Goal: Check status: Check status

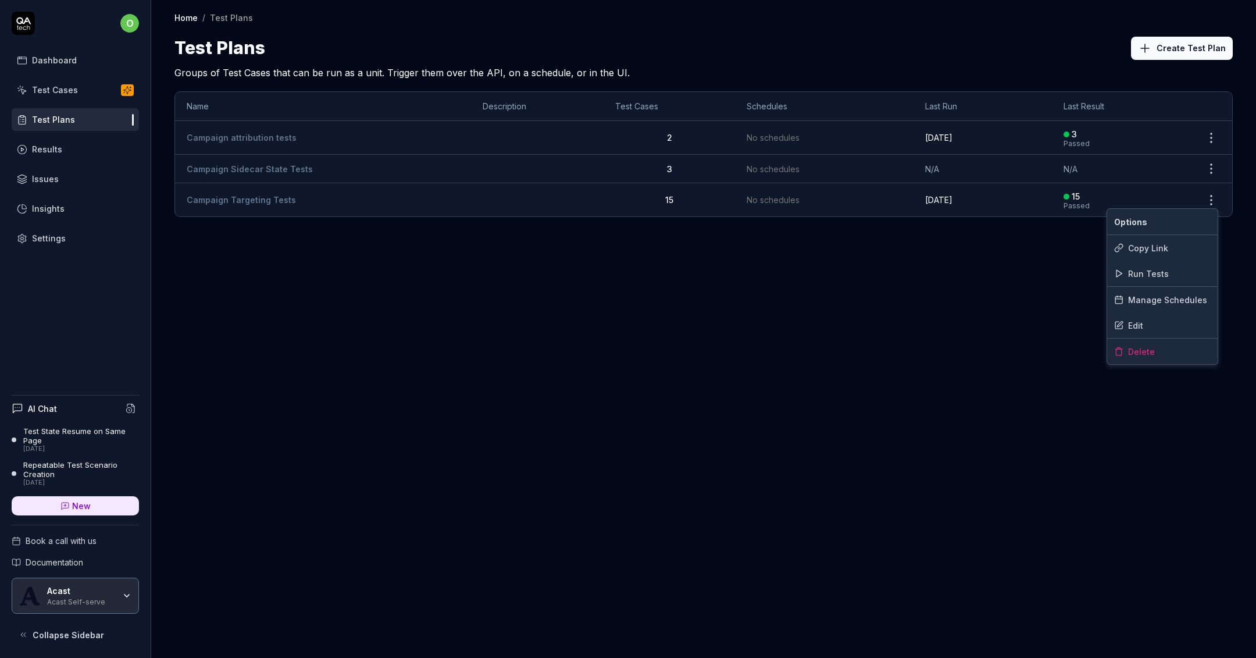
click at [1203, 209] on body "o Dashboard Test Cases Test Plans Results Issues Insights Settings AI Chat Test…" at bounding box center [628, 329] width 1256 height 658
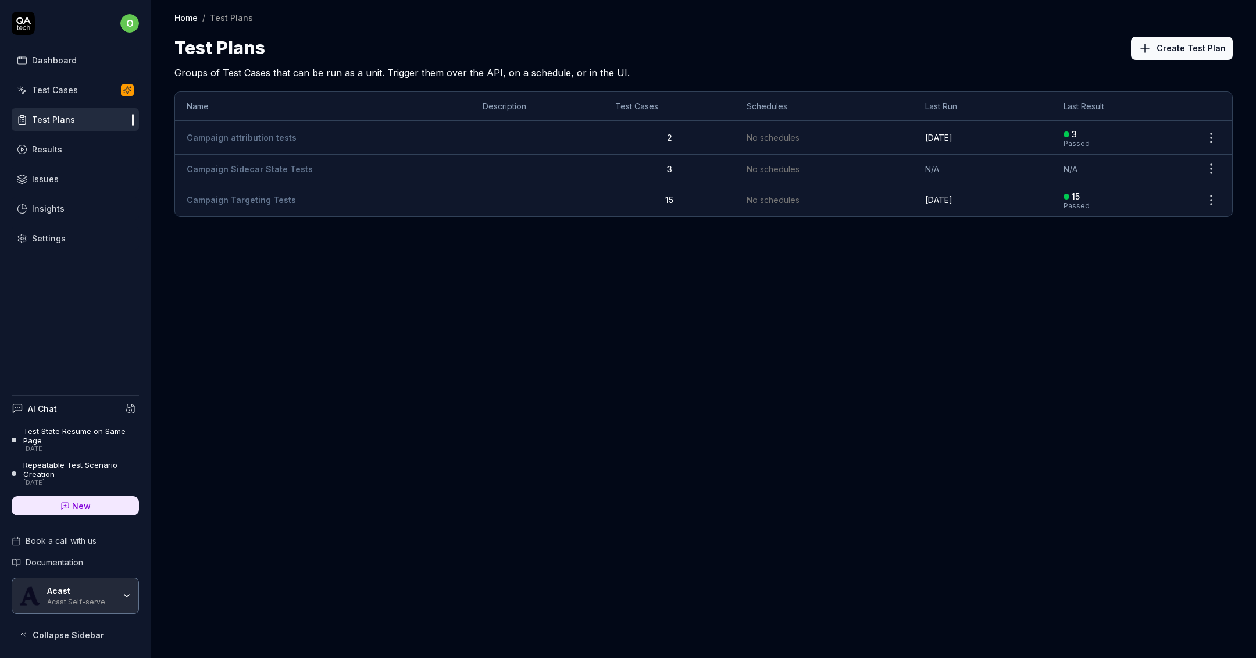
click at [1203, 209] on body "o Dashboard Test Cases Test Plans Results Issues Insights Settings AI Chat Test…" at bounding box center [628, 329] width 1256 height 658
click at [1215, 192] on html "o Dashboard Test Cases Test Plans Results Issues Insights Settings AI Chat Test…" at bounding box center [628, 329] width 1256 height 658
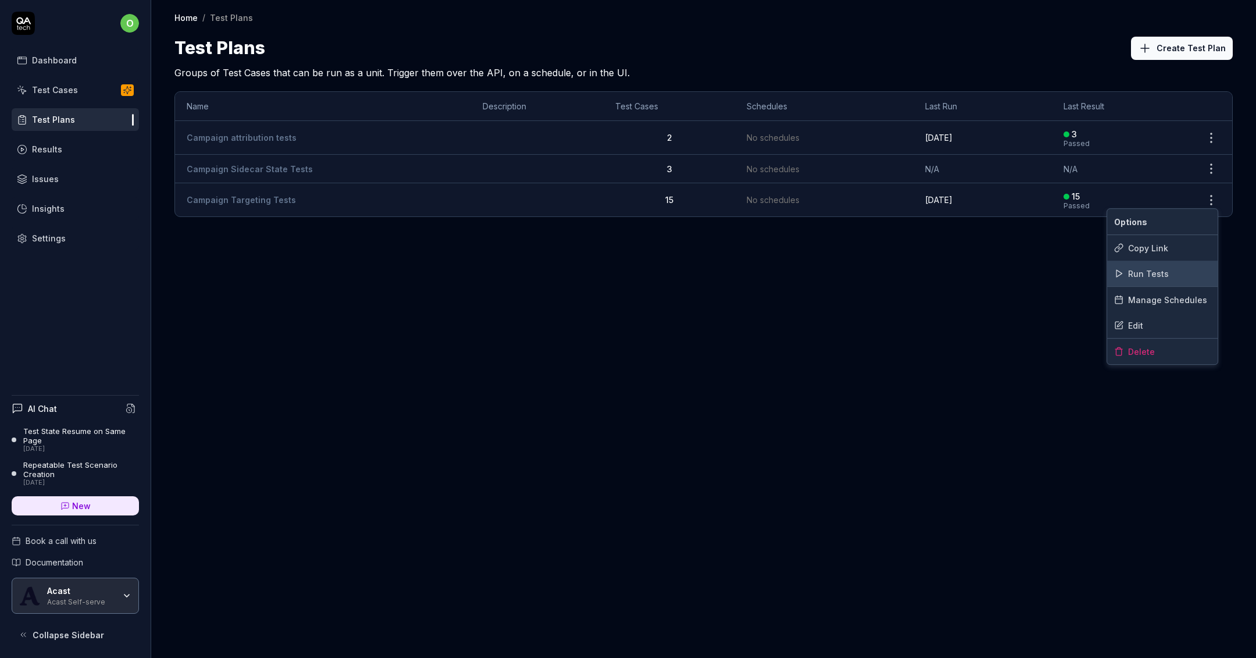
click at [1158, 273] on span "Run Tests" at bounding box center [1148, 273] width 41 height 12
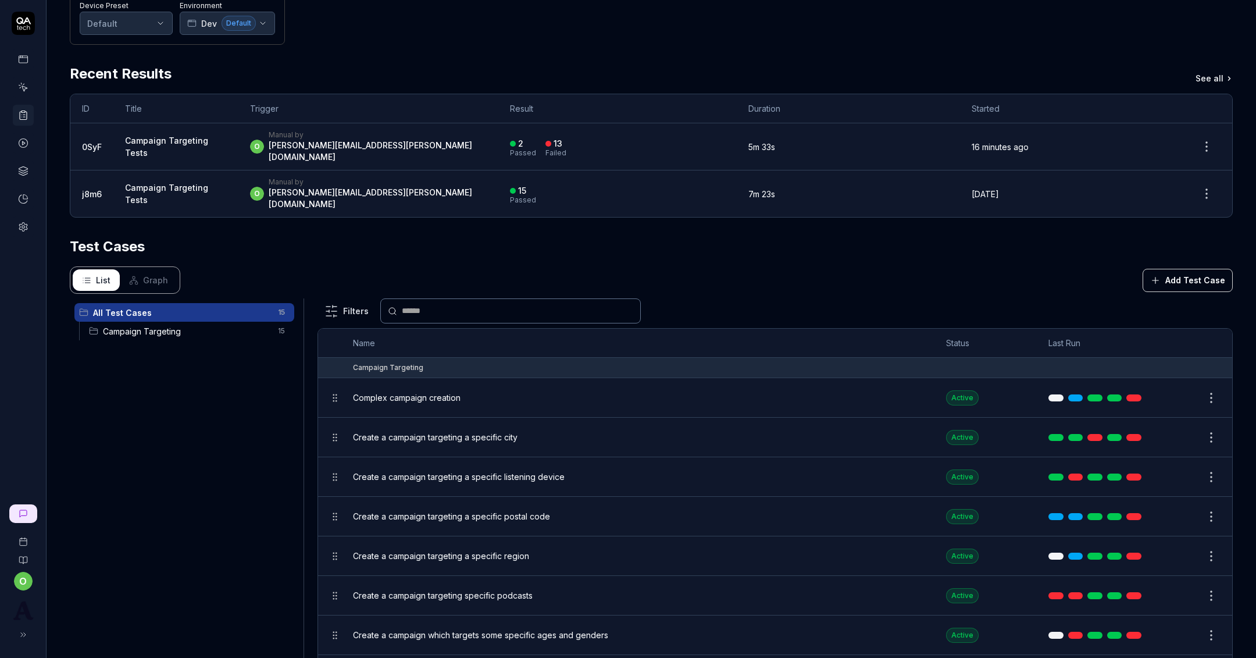
scroll to position [170, 0]
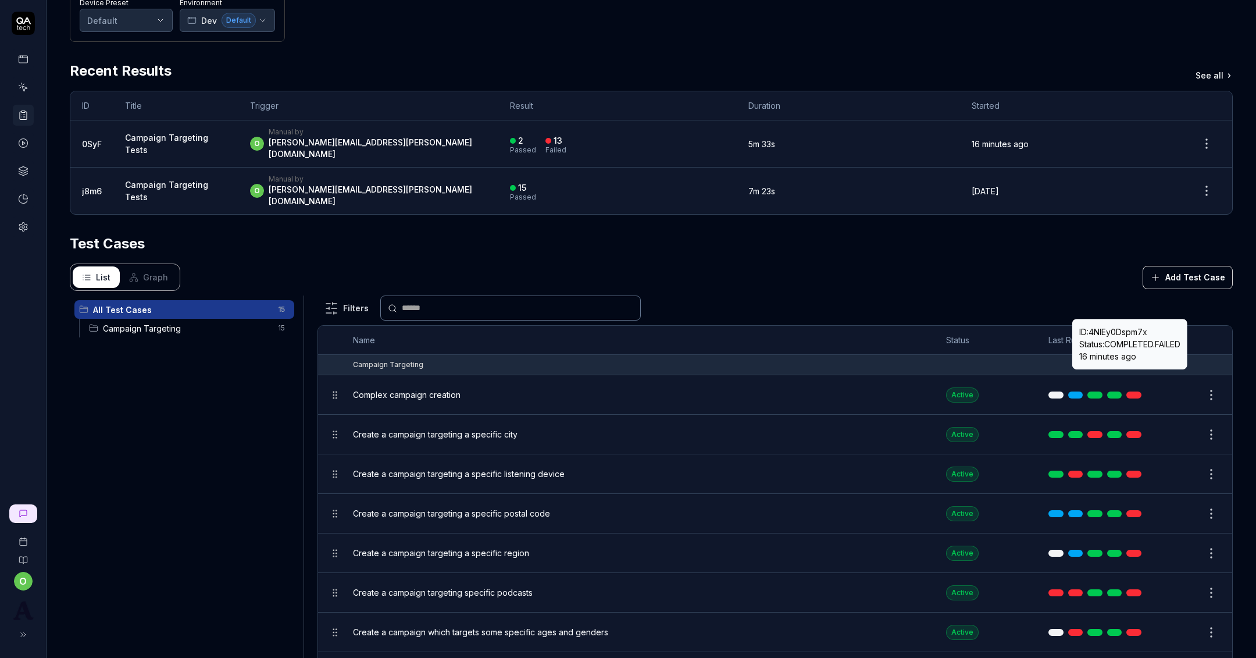
click at [1131, 391] on link at bounding box center [1133, 394] width 15 height 7
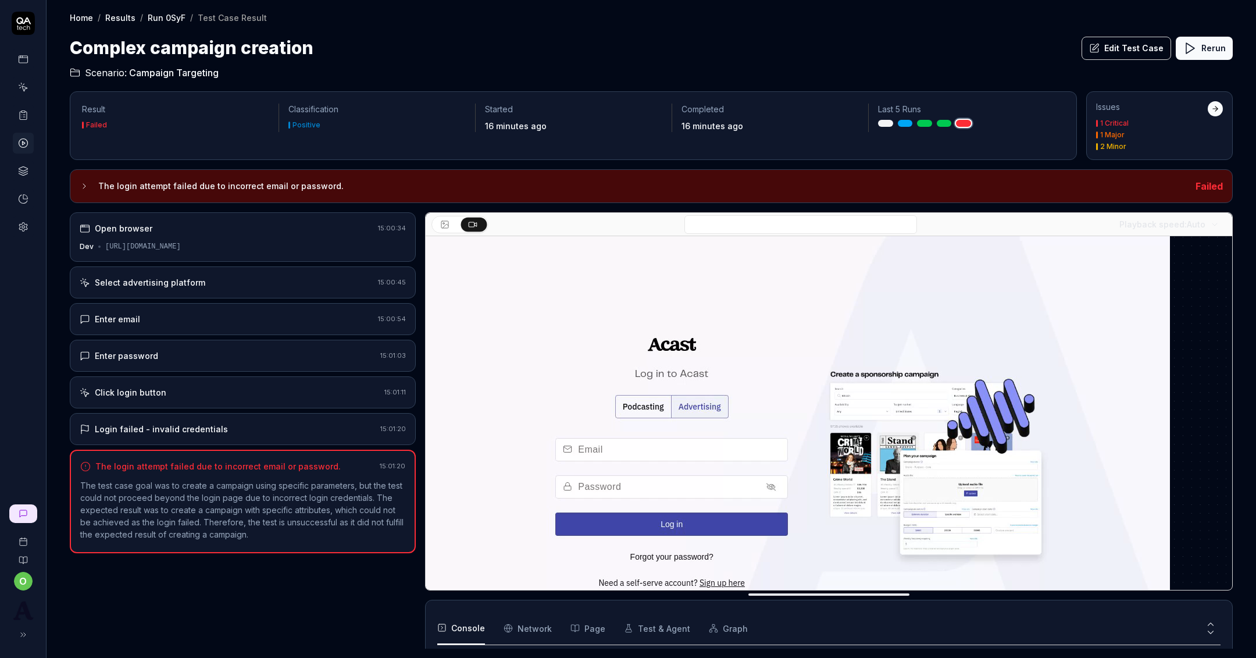
click at [141, 283] on div "Select advertising platform" at bounding box center [150, 282] width 110 height 12
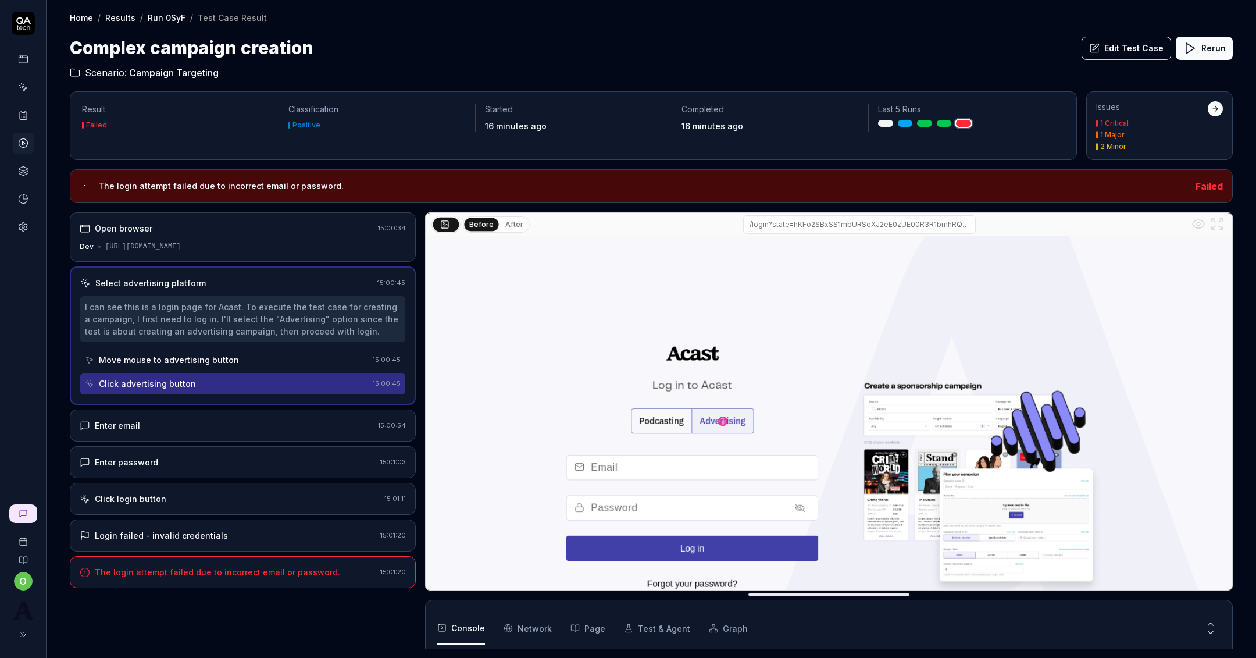
click at [152, 410] on div "Enter email 15:00:54" at bounding box center [243, 425] width 346 height 32
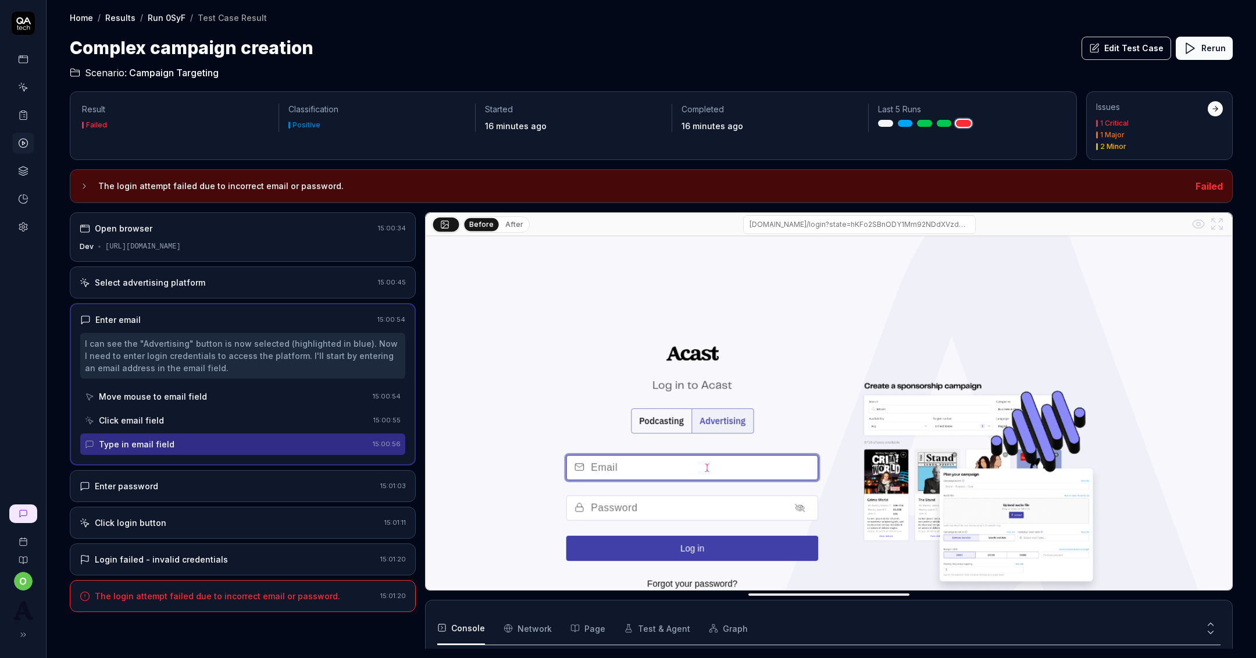
click at [151, 490] on div "Enter password 15:01:03" at bounding box center [243, 486] width 346 height 32
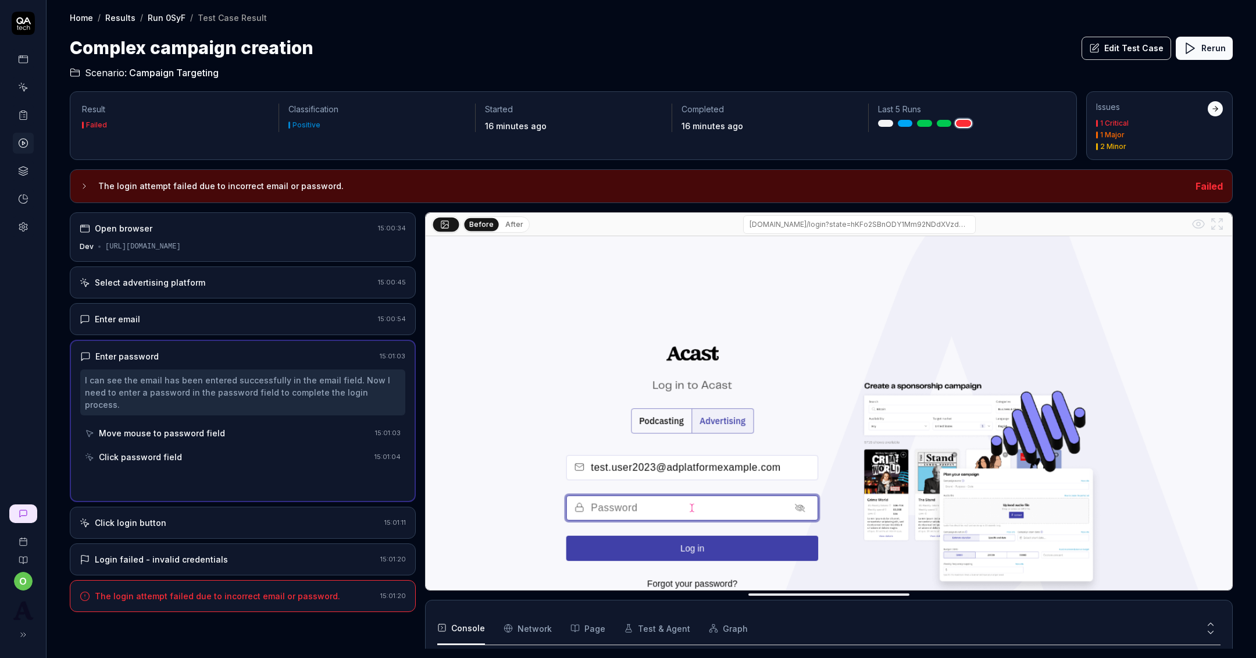
click at [151, 516] on div "Click login button 15:01:11" at bounding box center [243, 522] width 346 height 32
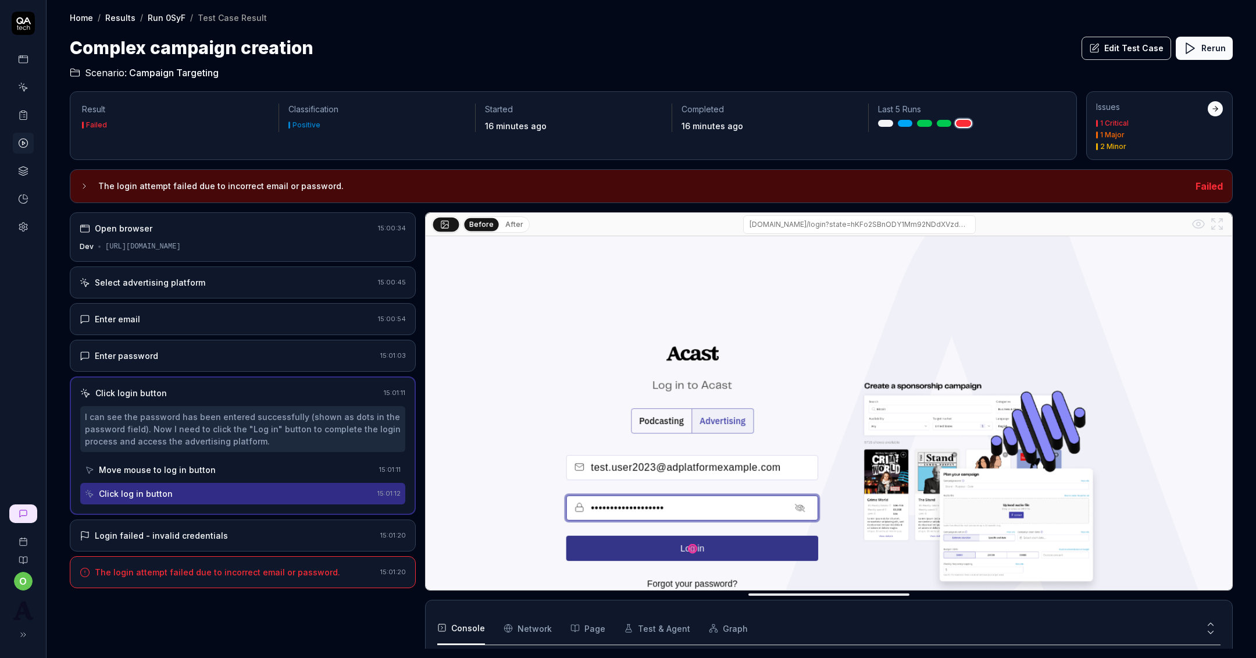
click at [155, 543] on div "Login failed - invalid credentials 15:01:20" at bounding box center [243, 535] width 346 height 32
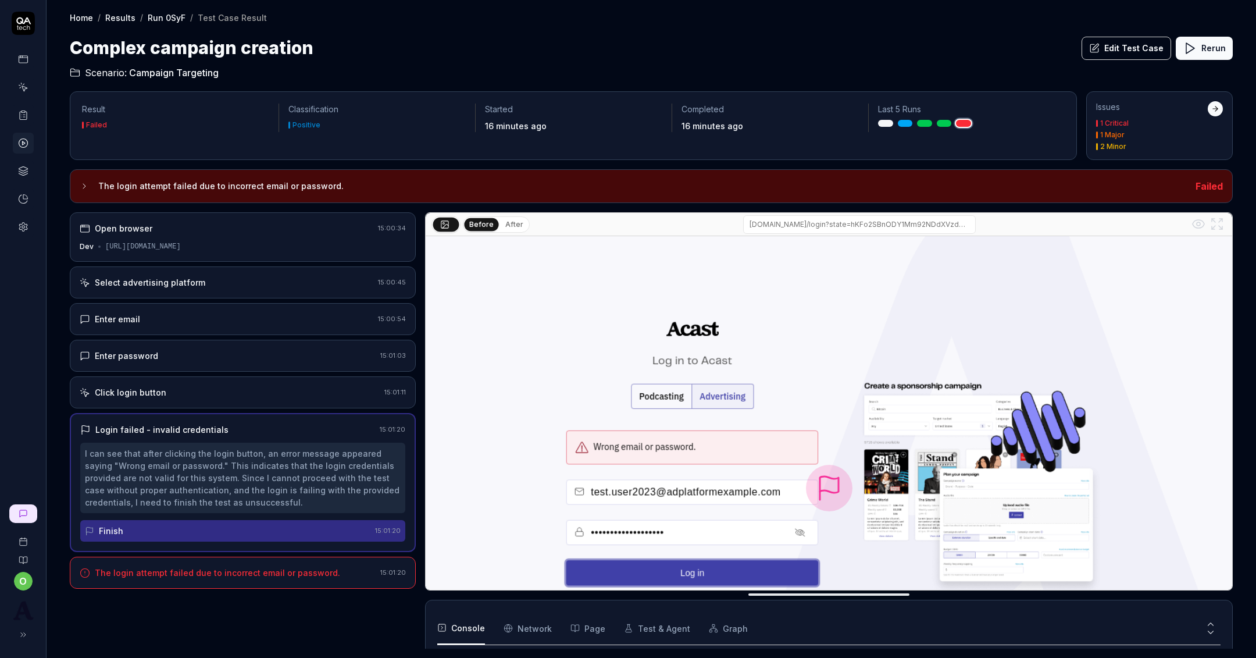
click at [160, 559] on div "The login attempt failed due to incorrect email or password. 15:01:20" at bounding box center [243, 572] width 346 height 32
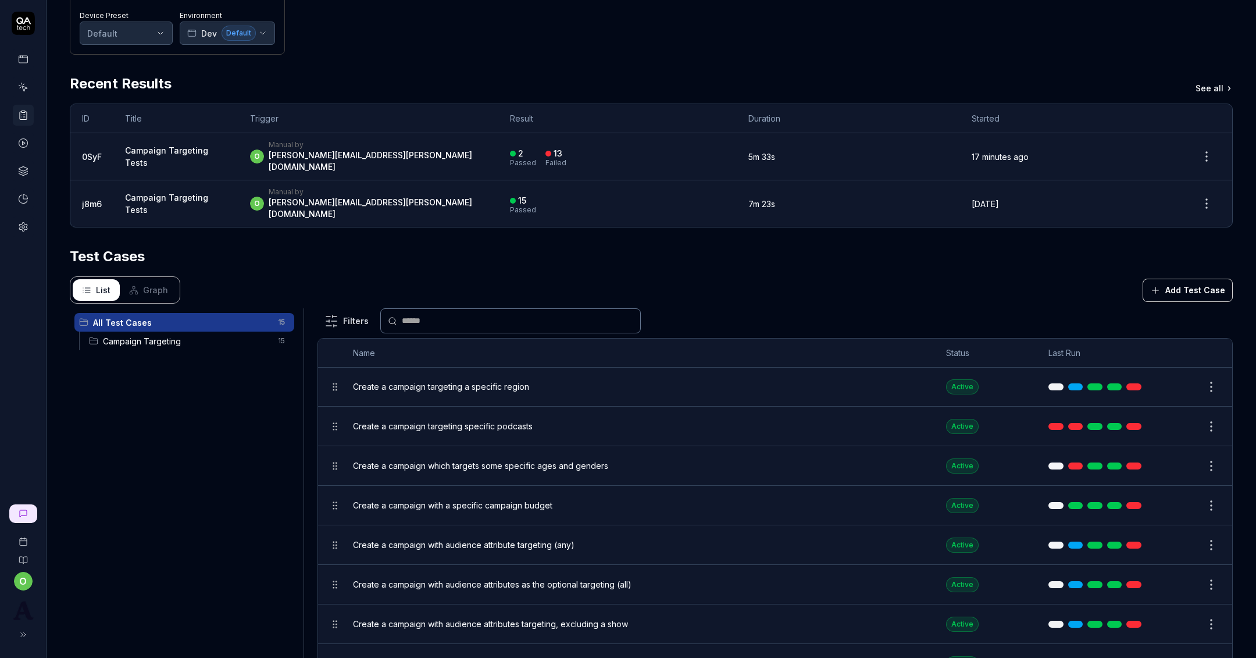
scroll to position [252, 0]
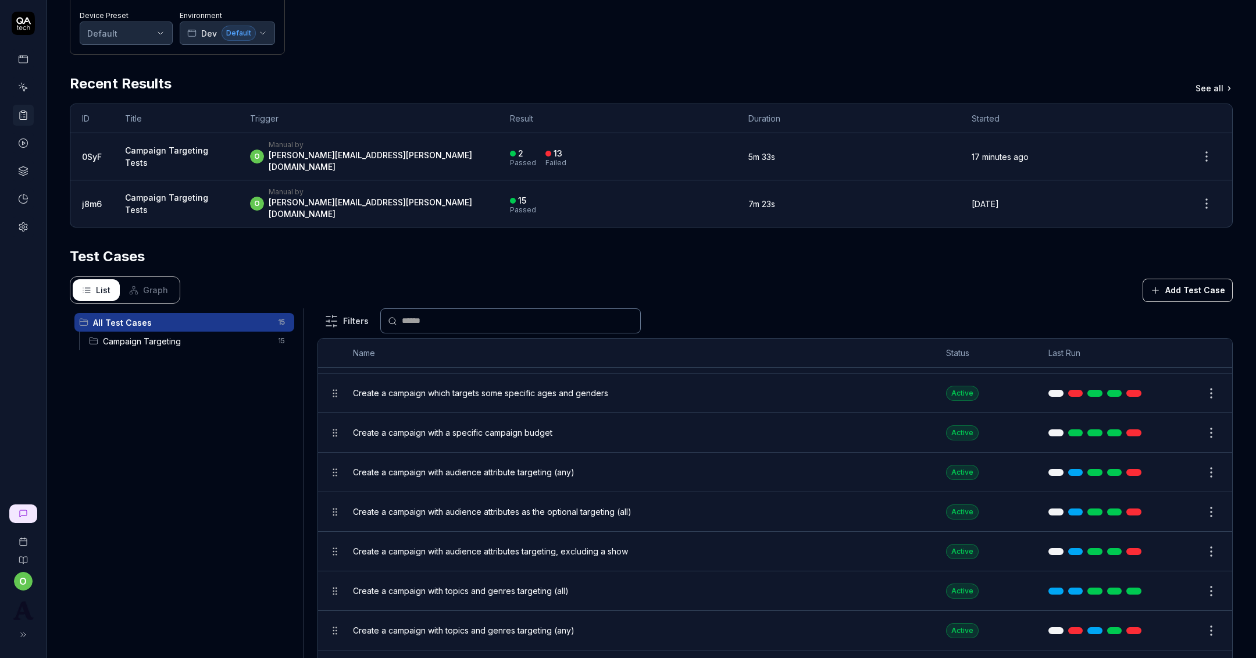
click at [730, 581] on td "Create a campaign with topics and genres targeting (all)" at bounding box center [638, 591] width 594 height 40
click at [1133, 587] on link at bounding box center [1133, 590] width 15 height 7
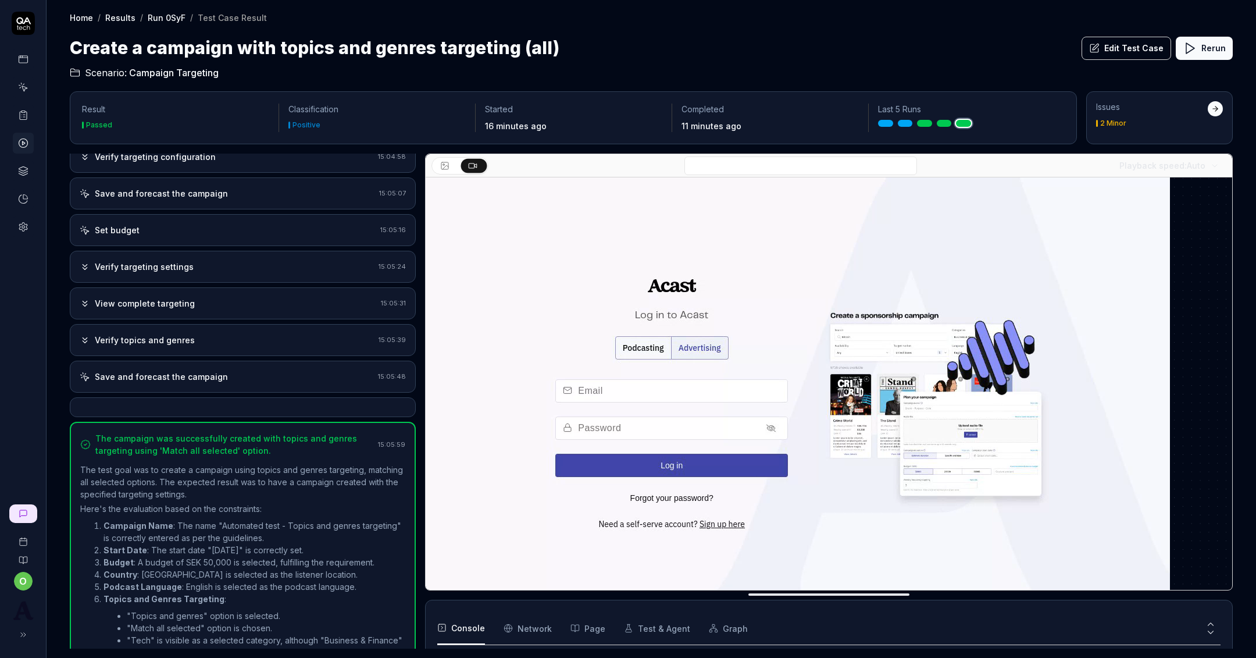
click at [233, 335] on div "Verify topics and genres 15:05:39" at bounding box center [243, 340] width 346 height 32
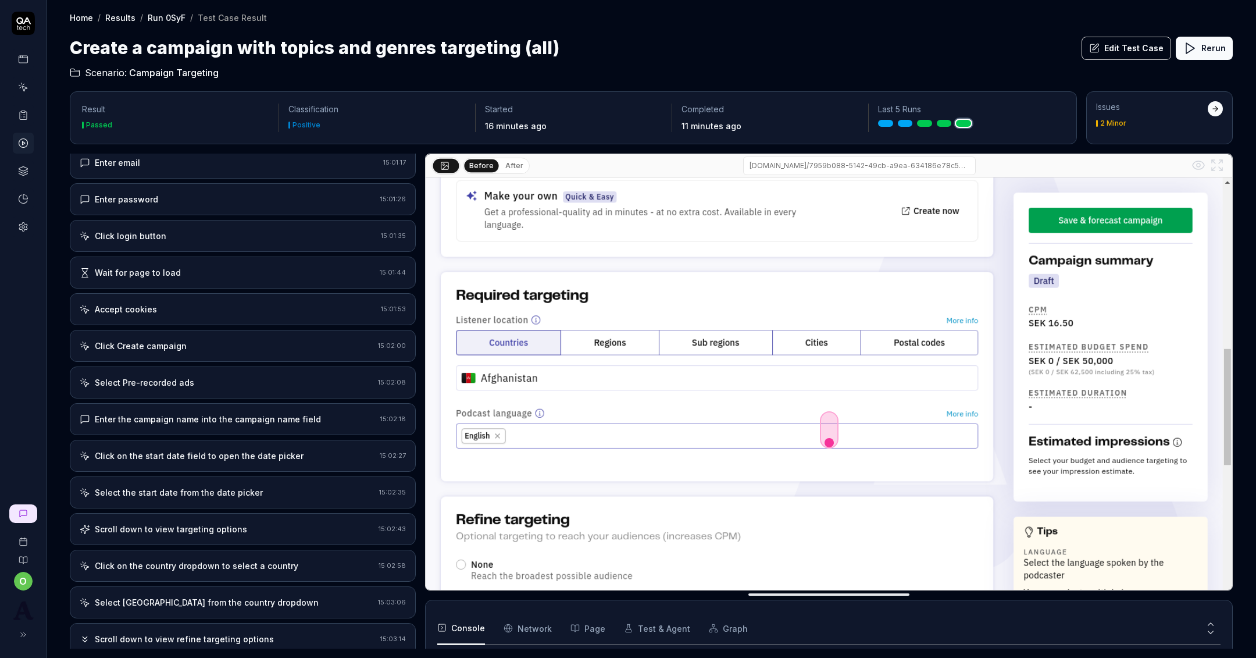
scroll to position [90, 0]
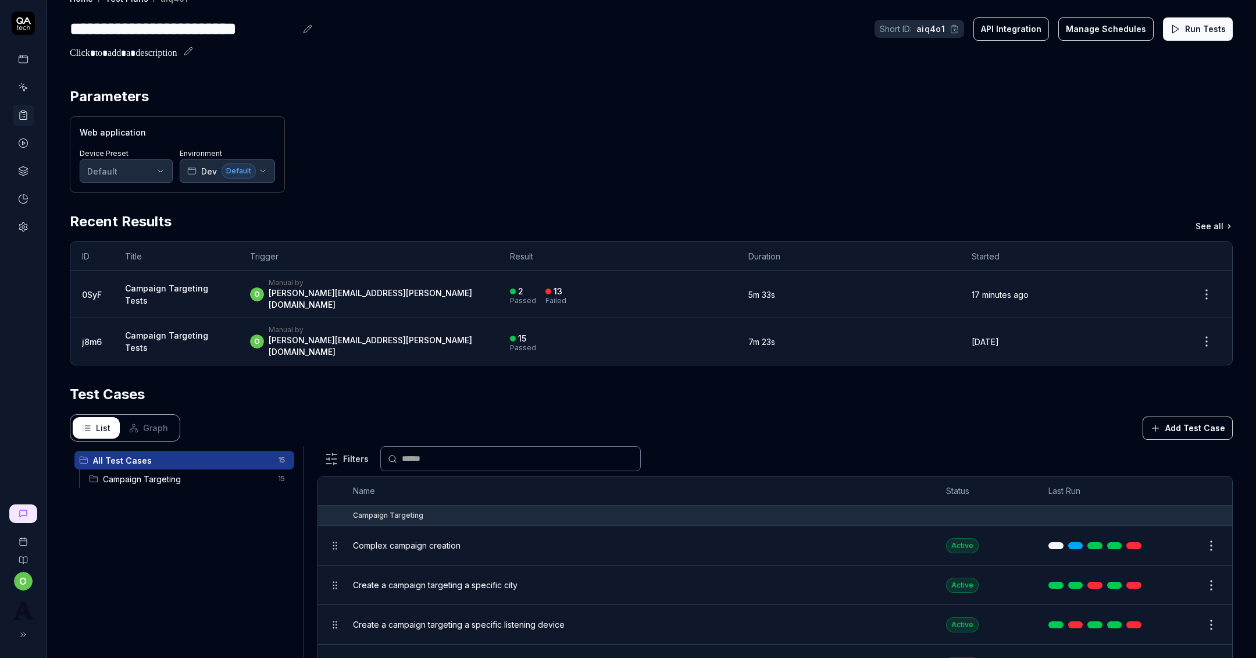
scroll to position [27, 0]
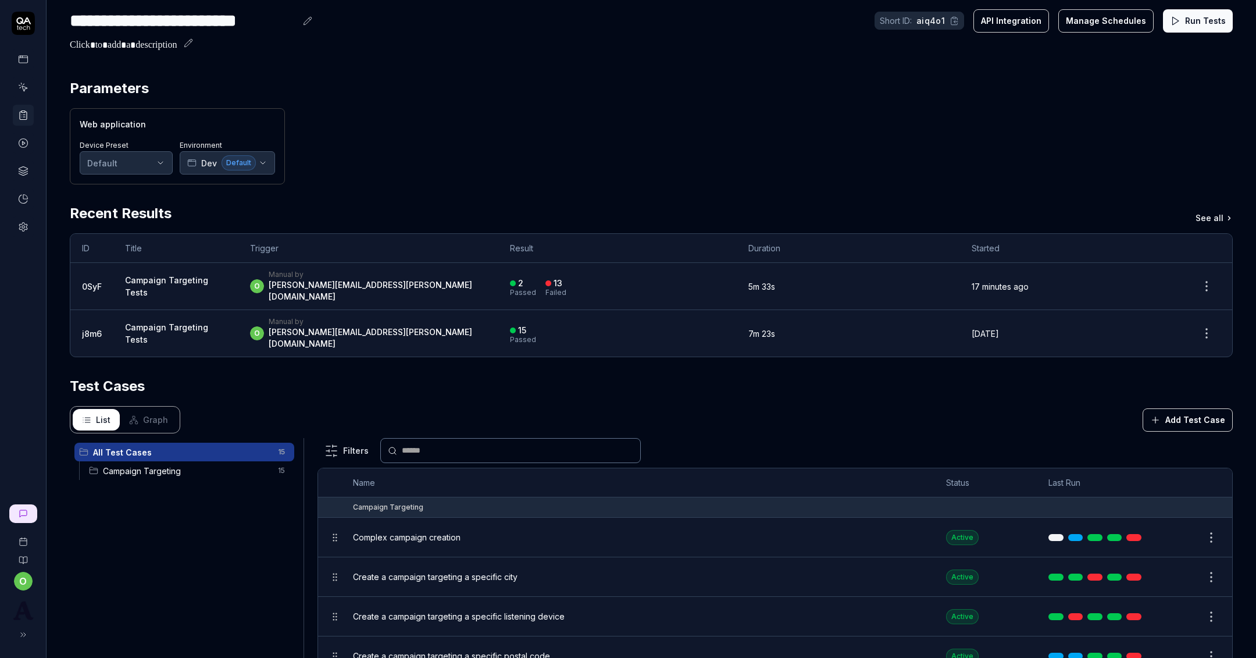
click at [1196, 26] on button "Run Tests" at bounding box center [1198, 20] width 70 height 23
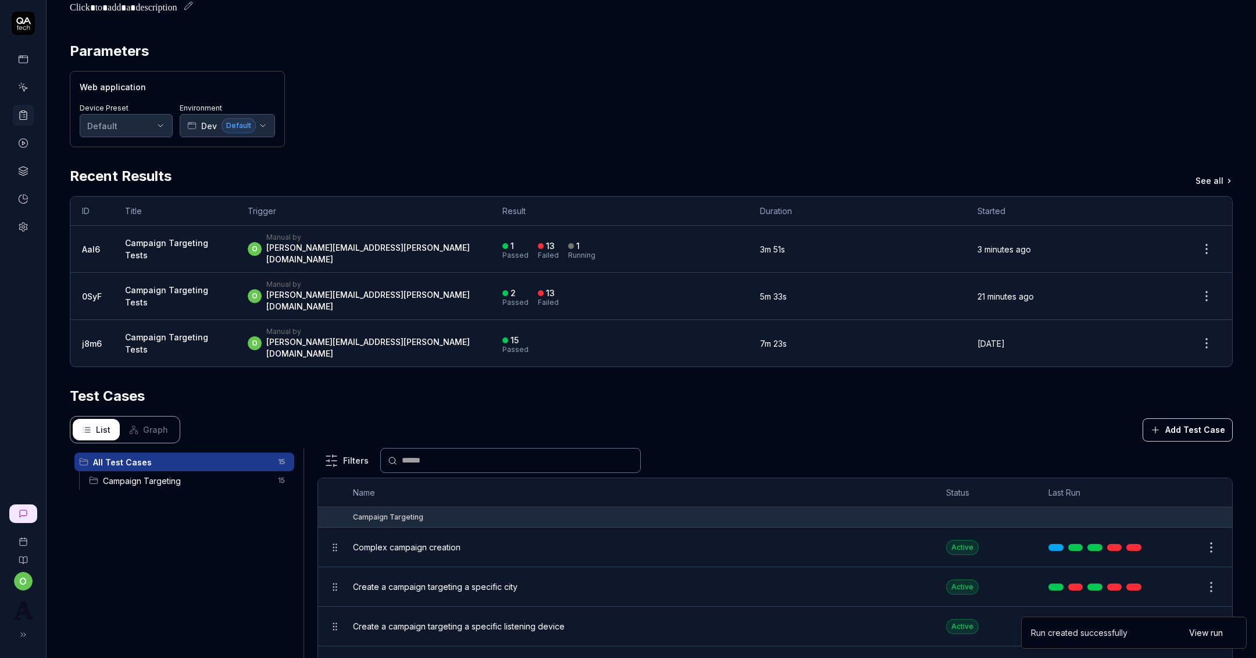
scroll to position [65, 0]
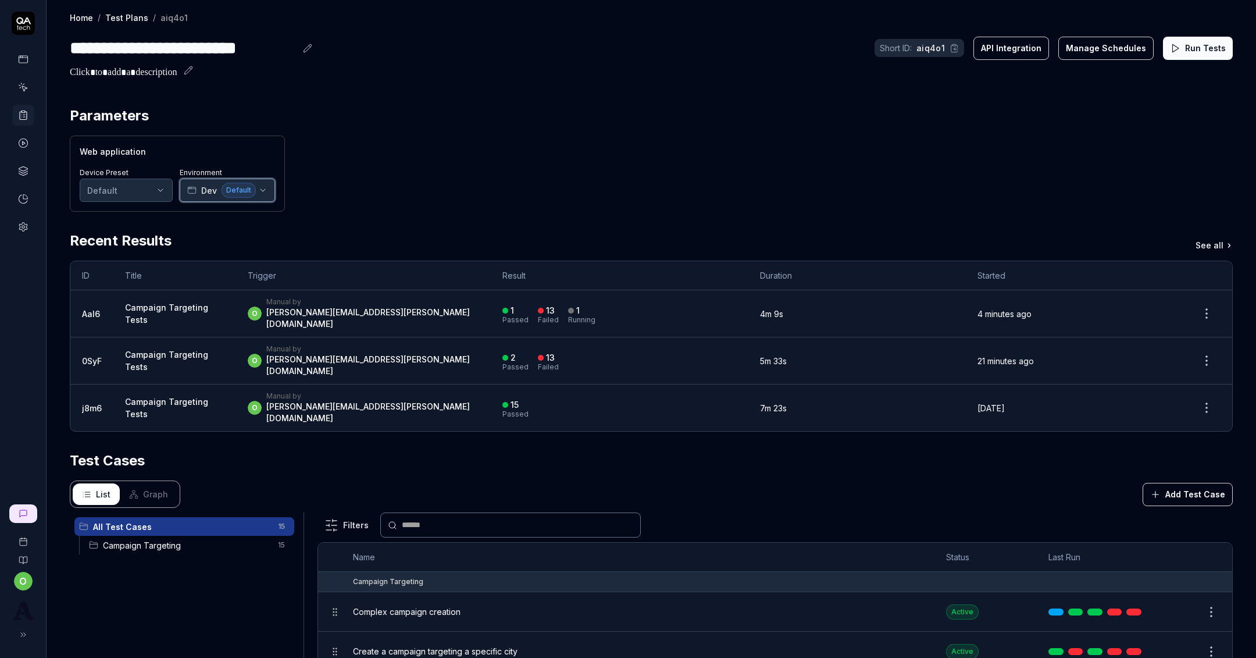
click at [233, 191] on span "Default" at bounding box center [239, 190] width 34 height 15
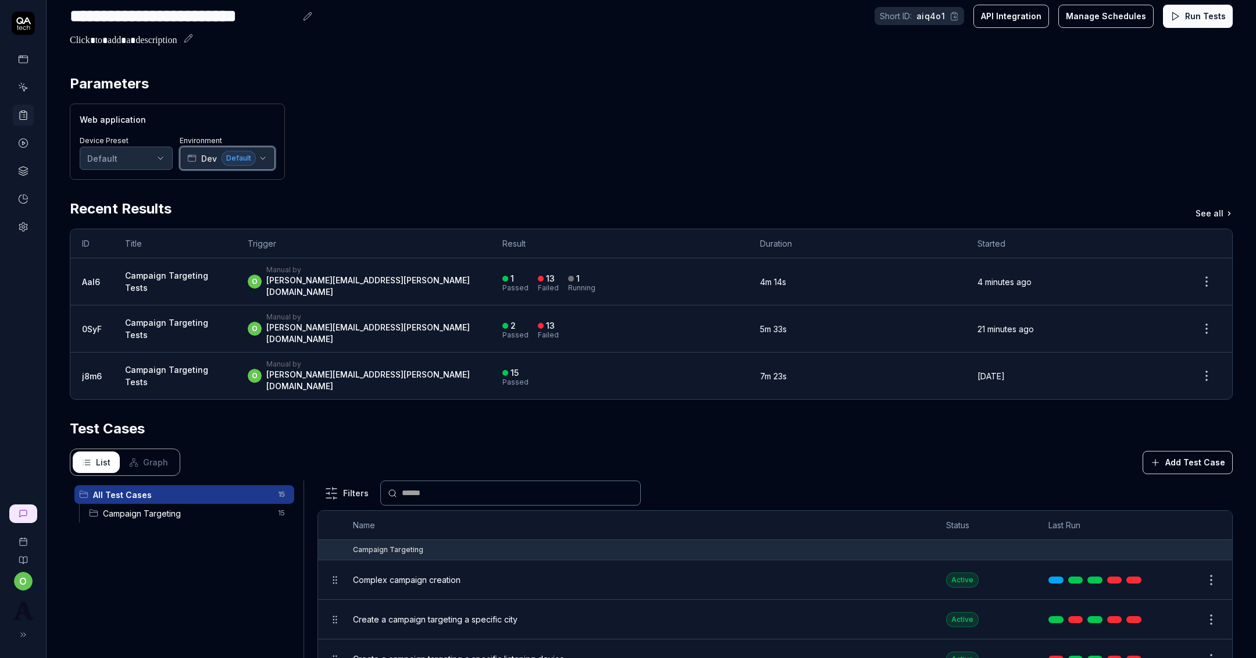
scroll to position [37, 0]
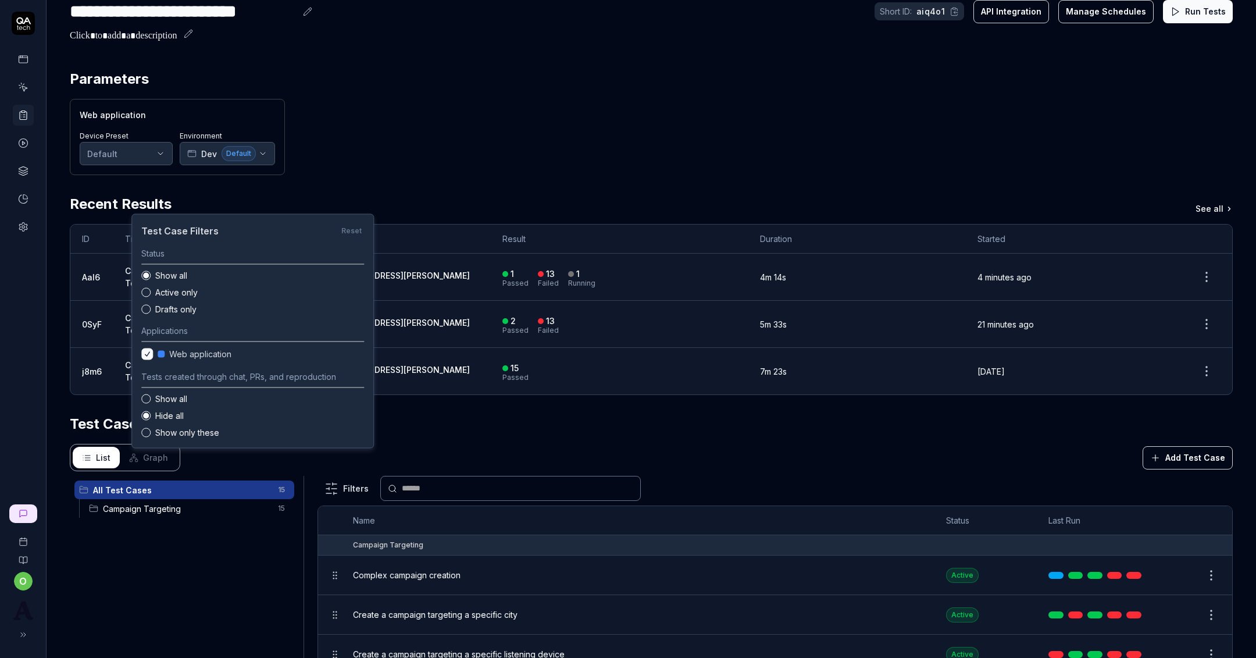
click at [328, 453] on html "**********" at bounding box center [628, 329] width 1256 height 658
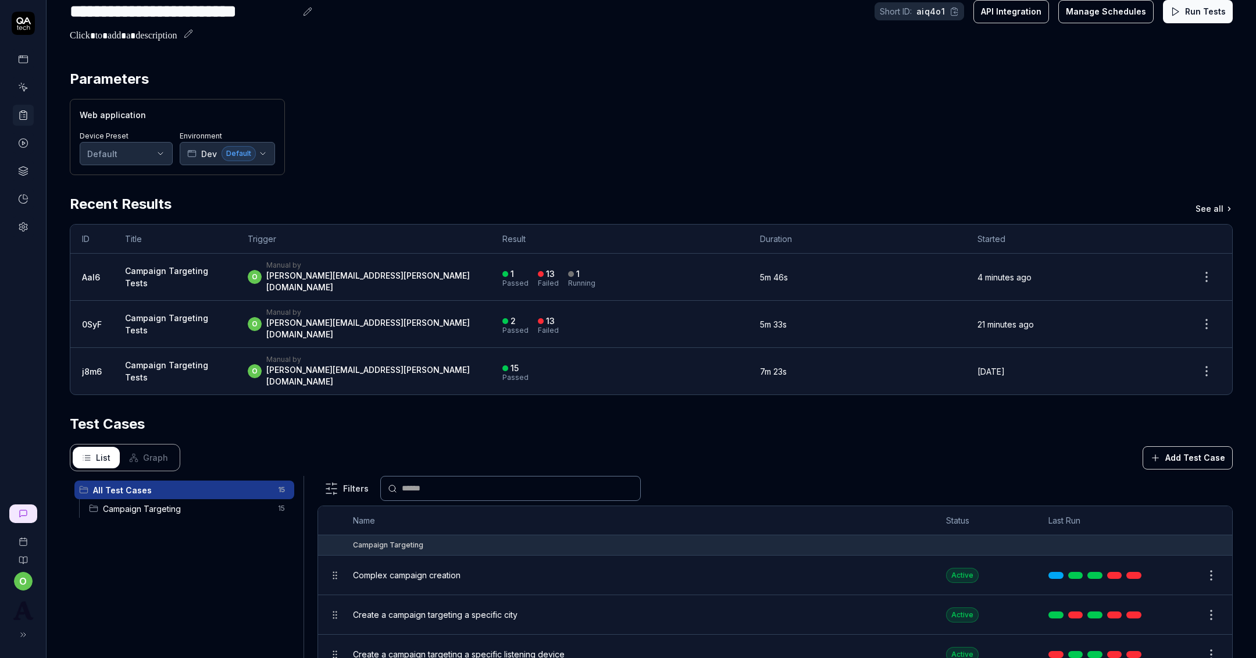
scroll to position [0, 0]
